Goal: Check status: Check status

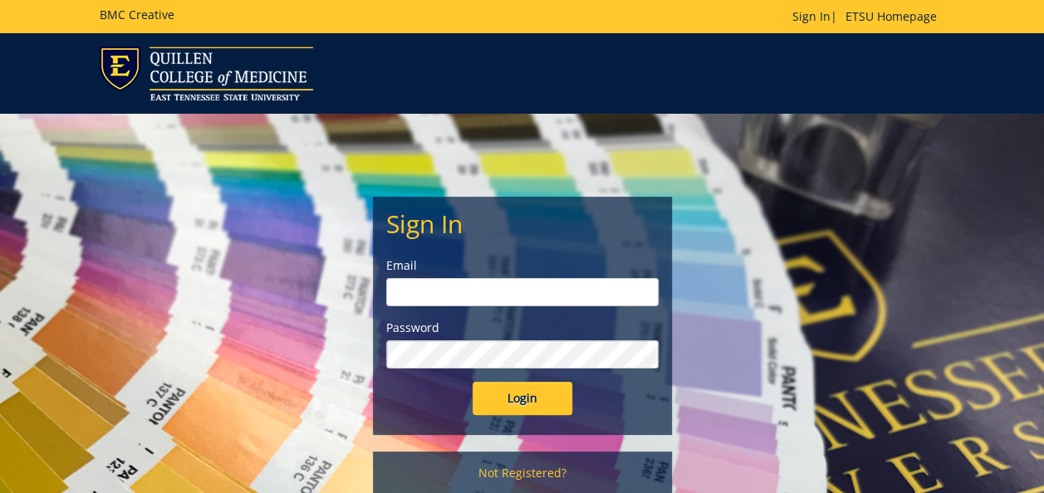
click at [560, 296] on input "email" at bounding box center [522, 292] width 272 height 28
type input "[PERSON_NAME][EMAIL_ADDRESS][DOMAIN_NAME]"
click at [472, 382] on input "Login" at bounding box center [522, 398] width 100 height 33
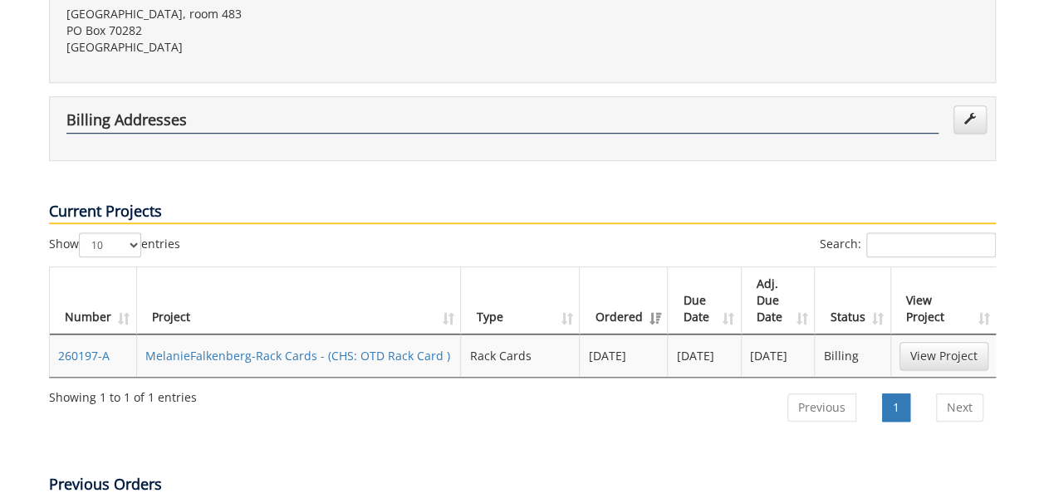
scroll to position [525, 0]
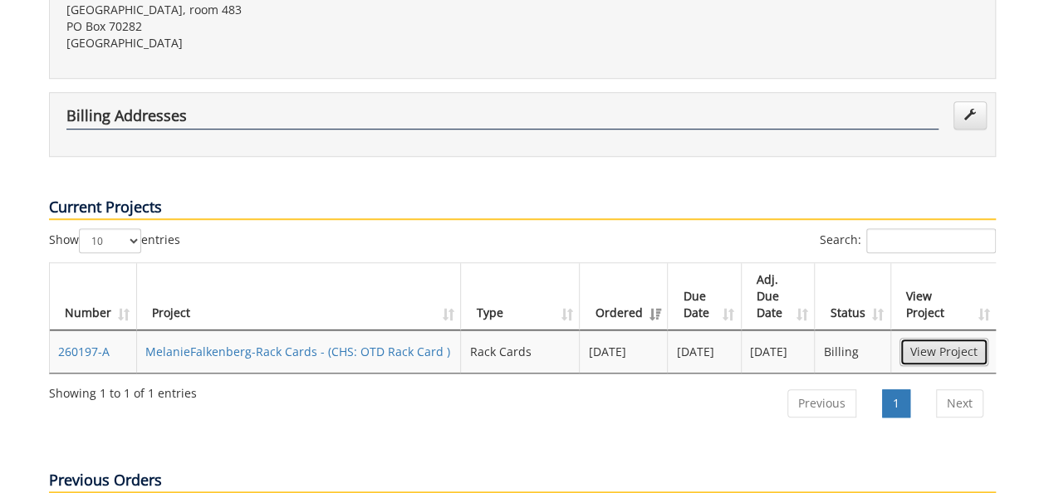
click at [953, 338] on link "View Project" at bounding box center [943, 352] width 89 height 28
